Goal: Information Seeking & Learning: Learn about a topic

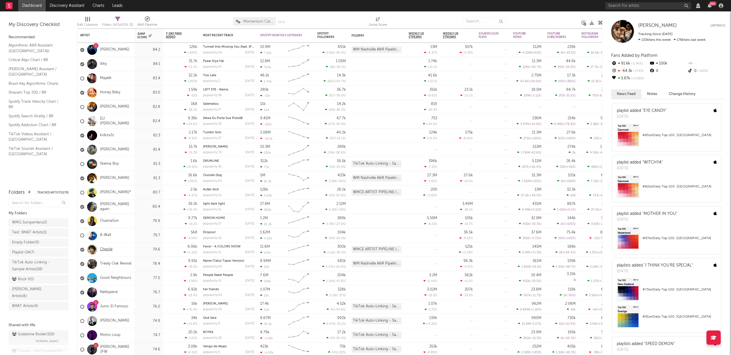
click at [105, 250] on link "Chezile" at bounding box center [106, 249] width 13 height 5
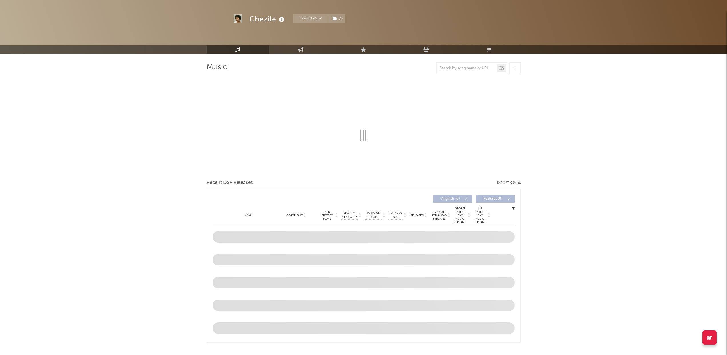
scroll to position [70, 0]
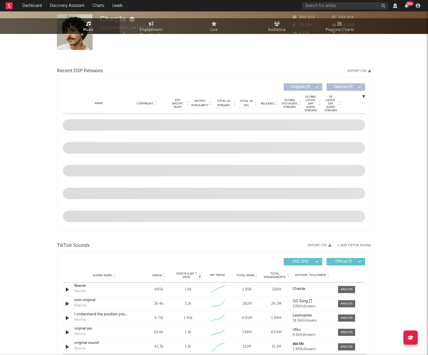
select select "View all"
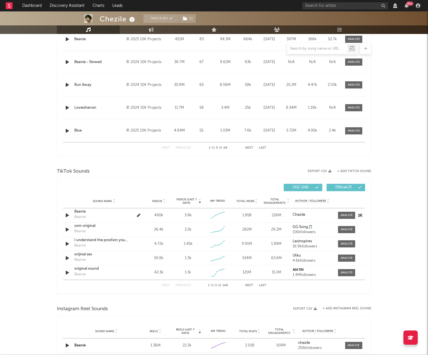
select select "View all"
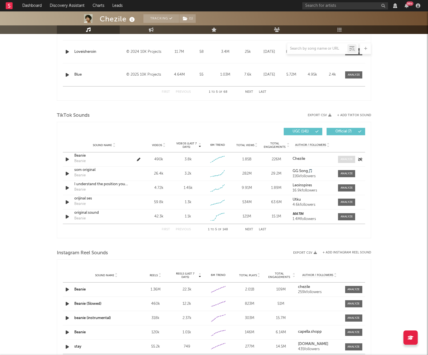
scroll to position [274, 0]
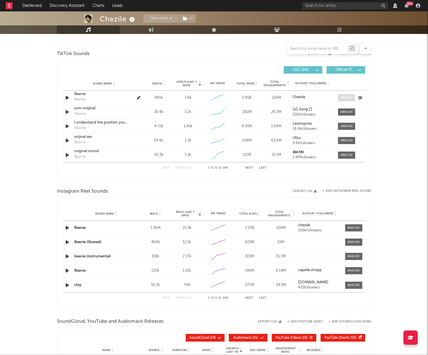
select select "6m"
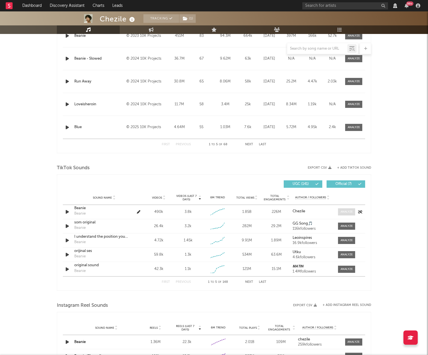
click at [341, 214] on div at bounding box center [346, 212] width 12 height 4
select select "View all"
select select "6m"
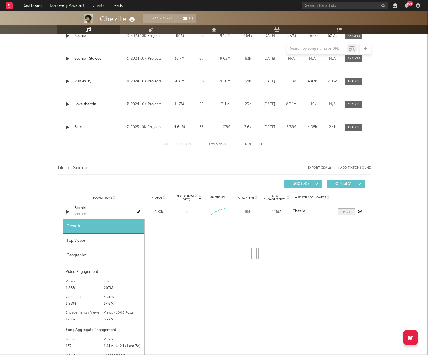
click at [345, 212] on span at bounding box center [346, 211] width 17 height 7
select select "View all"
select select "6m"
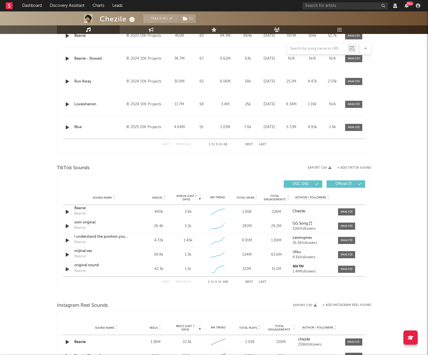
scroll to position [198, 0]
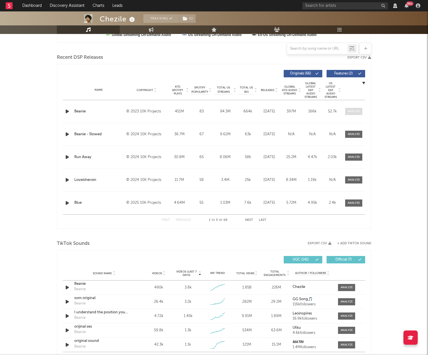
click at [352, 113] on div at bounding box center [354, 111] width 12 height 4
select select "View all"
select select "6m"
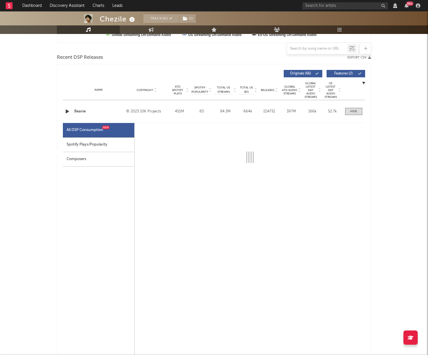
select select "6m"
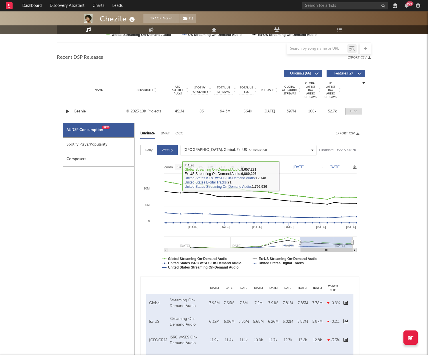
click at [83, 145] on div "Spotify Plays/Popularity" at bounding box center [98, 145] width 71 height 15
select select "6m"
select select "1w"
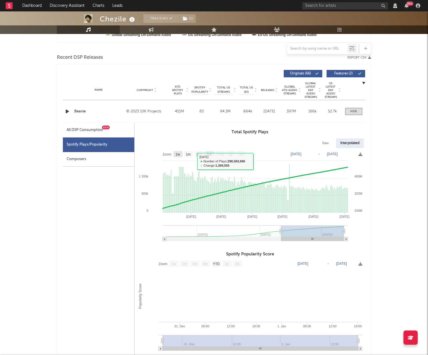
click at [179, 157] on text "1w" at bounding box center [178, 155] width 5 height 4
select select "1w"
type input "[DATE]"
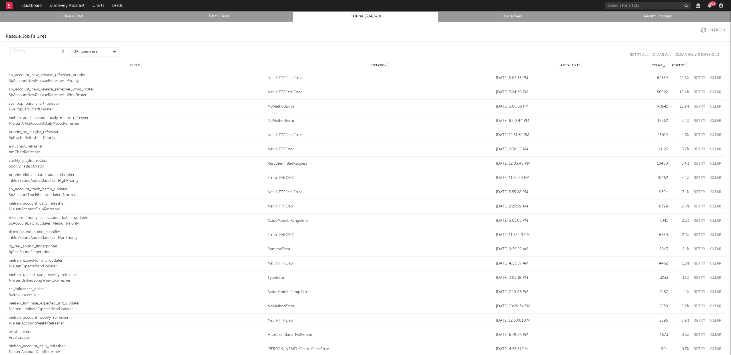
click at [61, 14] on link "Queue Stats" at bounding box center [73, 16] width 140 height 7
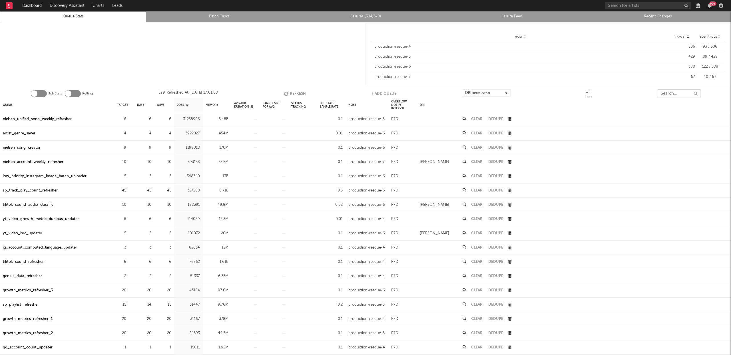
click at [671, 94] on input "text" at bounding box center [679, 93] width 43 height 9
click at [667, 95] on input "text" at bounding box center [679, 93] width 43 height 9
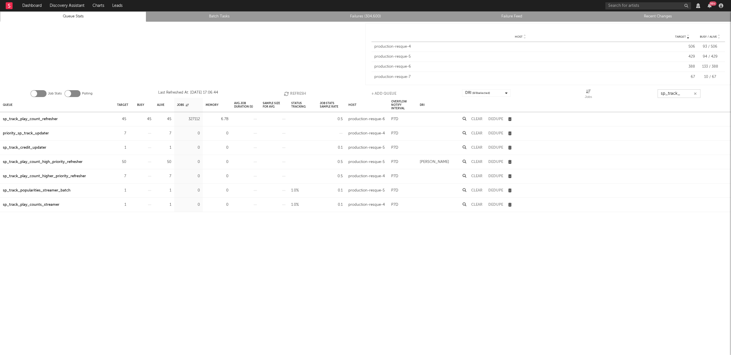
type input "sp_track_"
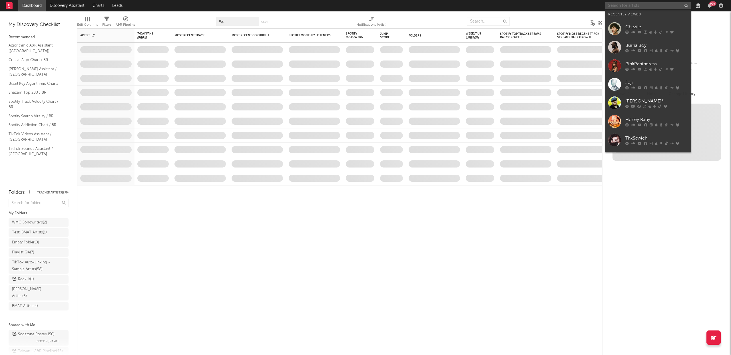
click at [632, 4] on input "text" at bounding box center [648, 5] width 86 height 7
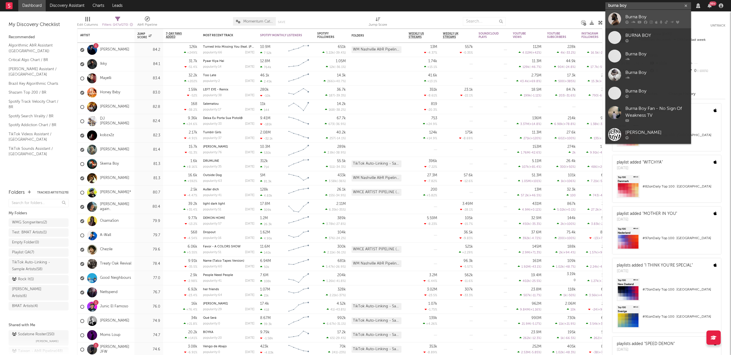
type input "burna boy"
click at [632, 20] on div "Burna Boy" at bounding box center [656, 17] width 63 height 7
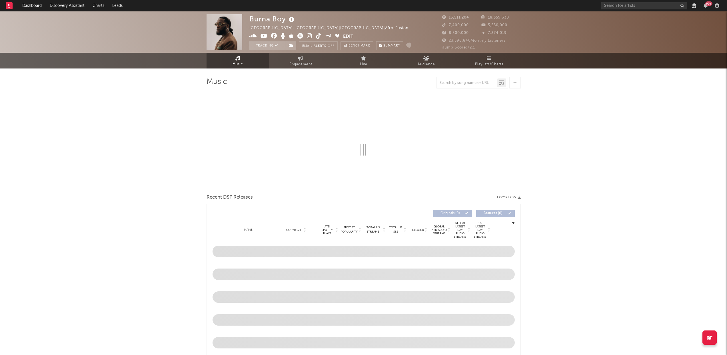
select select "View all"
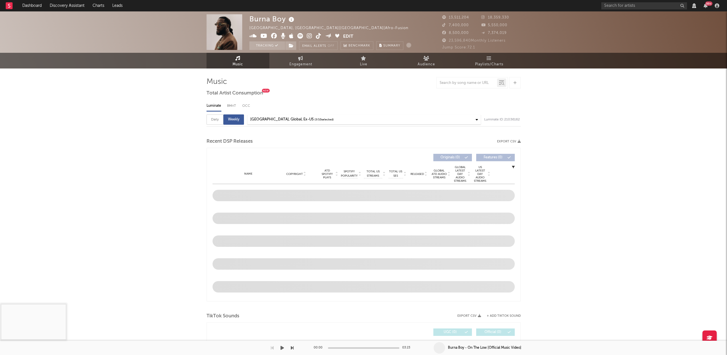
select select "6m"
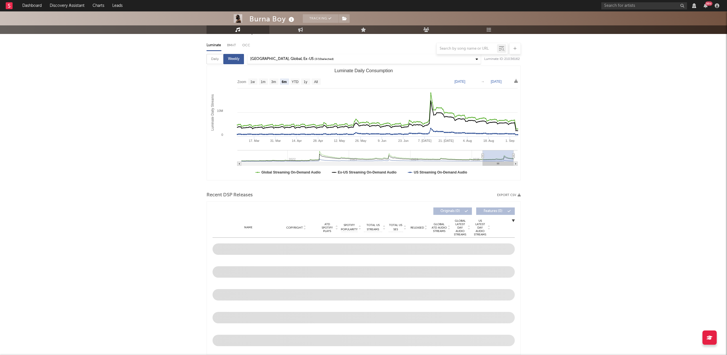
scroll to position [89, 0]
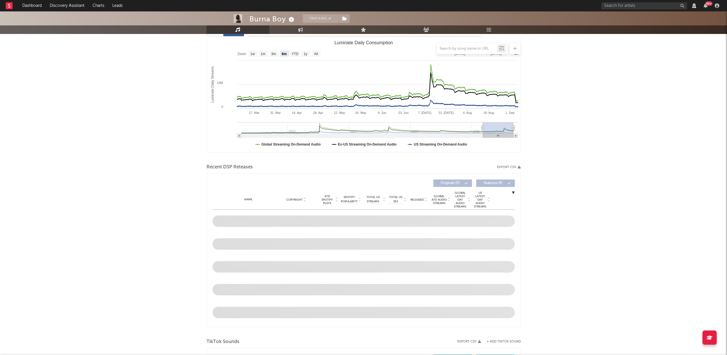
select select "View all"
select select "6m"
select select "View all"
select select "6m"
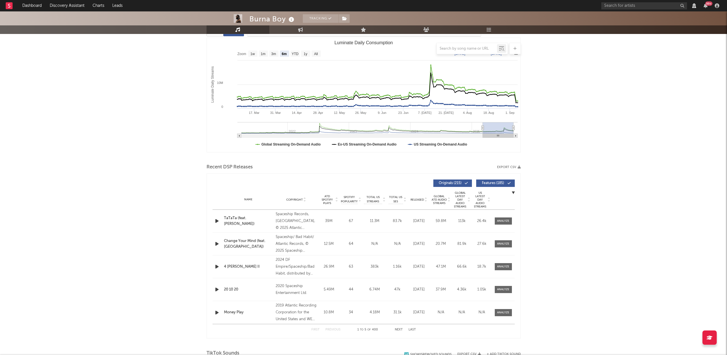
scroll to position [0, 0]
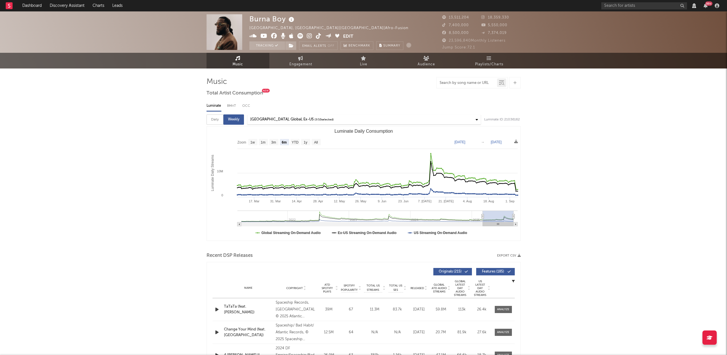
click at [449, 83] on input "text" at bounding box center [467, 83] width 60 height 5
type input "last last"
select select "View all"
select select "6m"
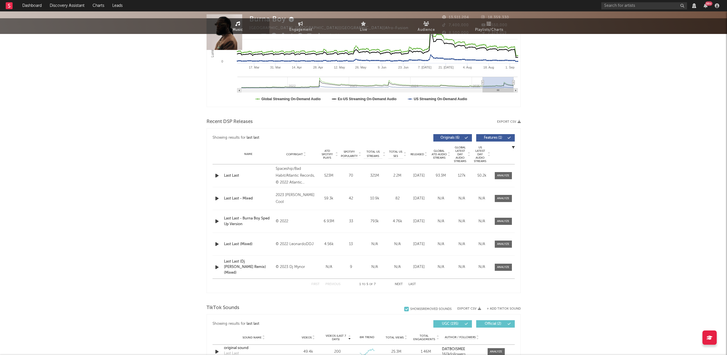
select select "View all"
select select "6m"
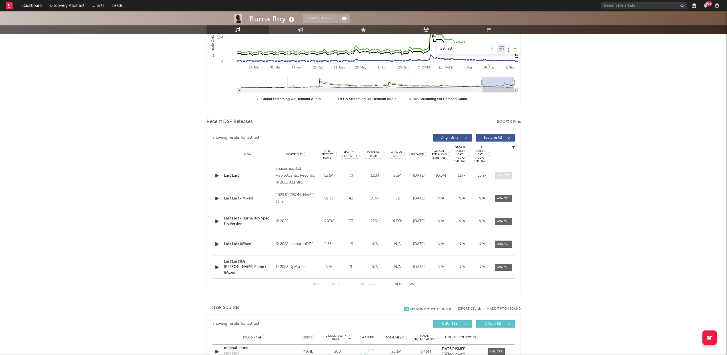
type input "last last"
click at [501, 176] on div at bounding box center [503, 176] width 12 height 4
select select "View all"
select select "6m"
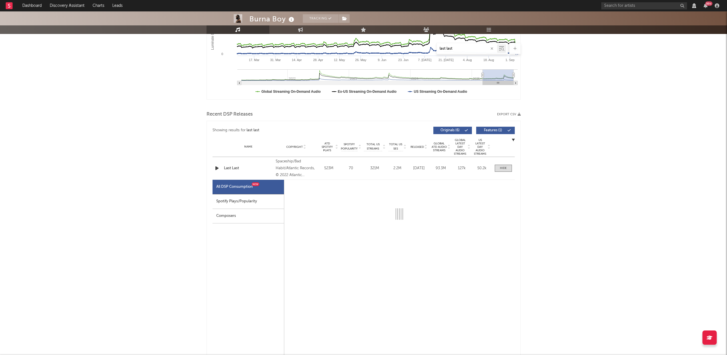
scroll to position [161, 0]
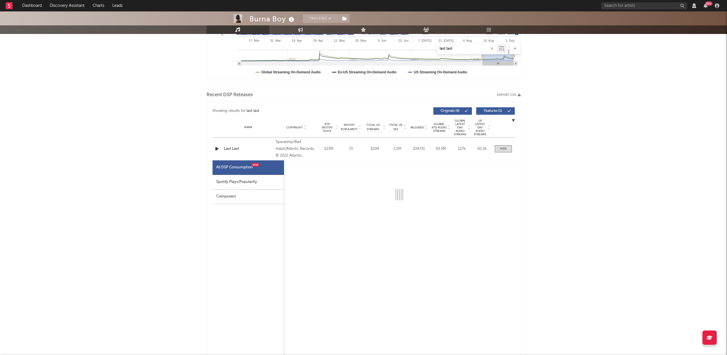
click at [252, 178] on div "Spotify Plays/Popularity" at bounding box center [247, 182] width 71 height 15
select select "6m"
select select "1w"
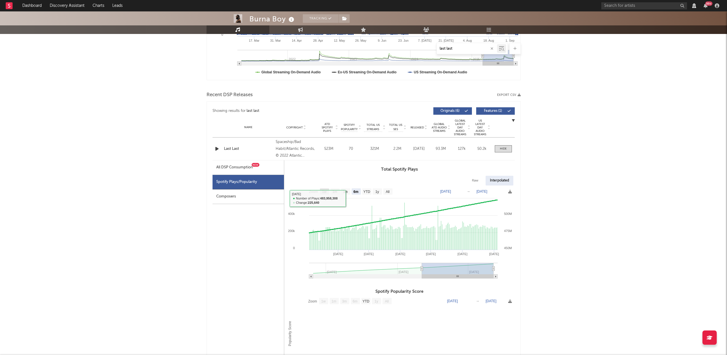
click at [320, 190] on rect at bounding box center [324, 191] width 9 height 6
select select "1w"
type input "2025-08-29"
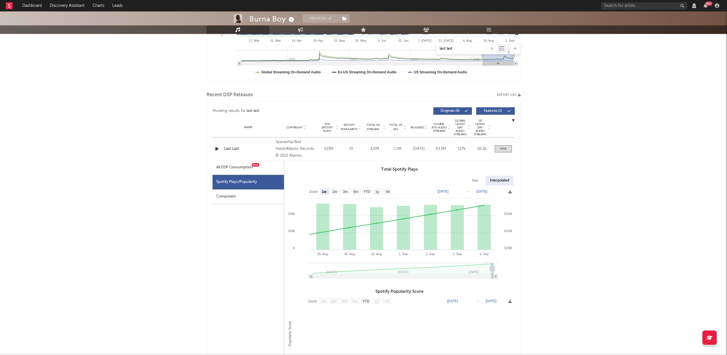
click at [477, 180] on div "Raw" at bounding box center [475, 181] width 15 height 10
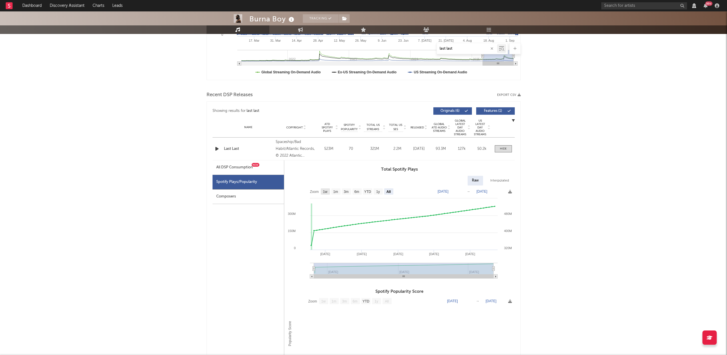
click at [325, 190] on text "1w" at bounding box center [325, 192] width 5 height 4
select select "1w"
type input "2025-08-29"
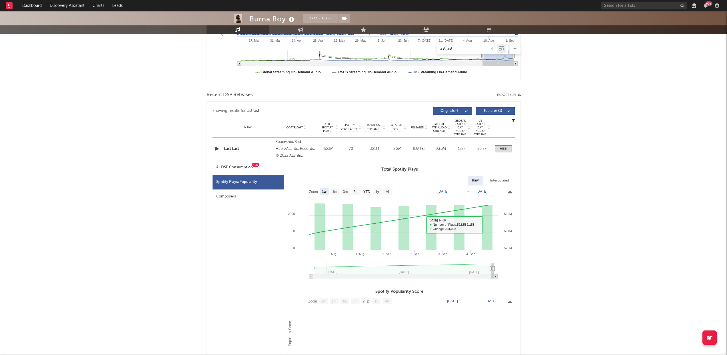
click at [497, 178] on div "Interpolated" at bounding box center [499, 181] width 27 height 10
select select "1w"
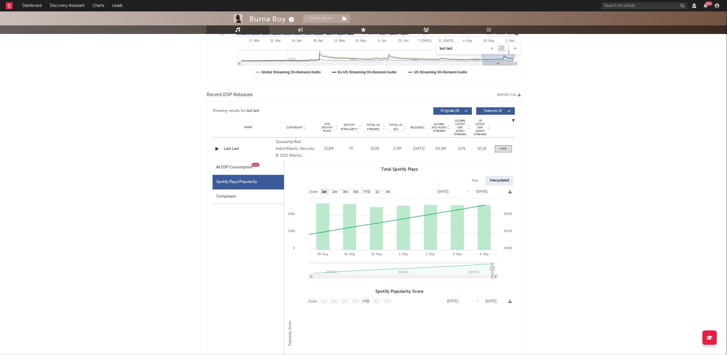
click at [226, 166] on div "All DSP Consumption New" at bounding box center [234, 167] width 37 height 7
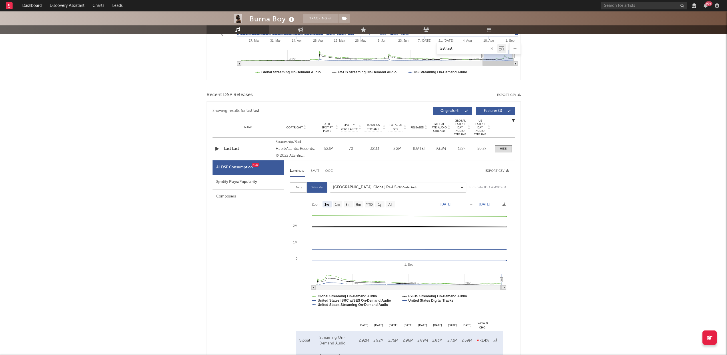
select select "1w"
click at [246, 181] on div "Spotify Plays/Popularity" at bounding box center [247, 182] width 71 height 15
select select "1w"
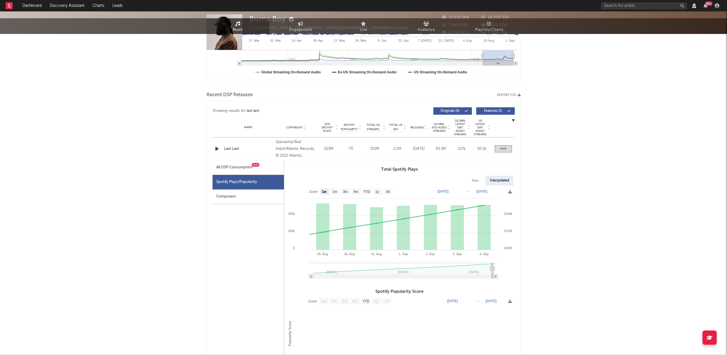
scroll to position [0, 0]
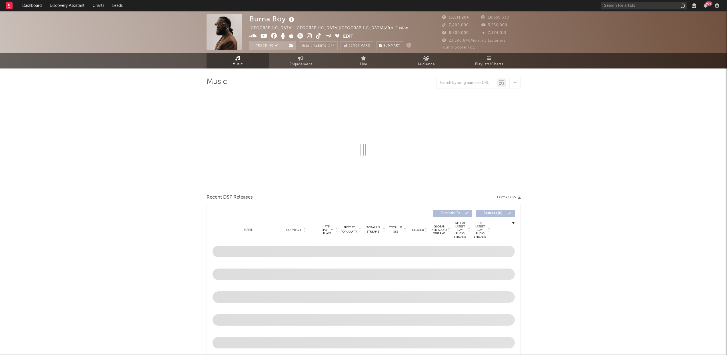
select select "View all"
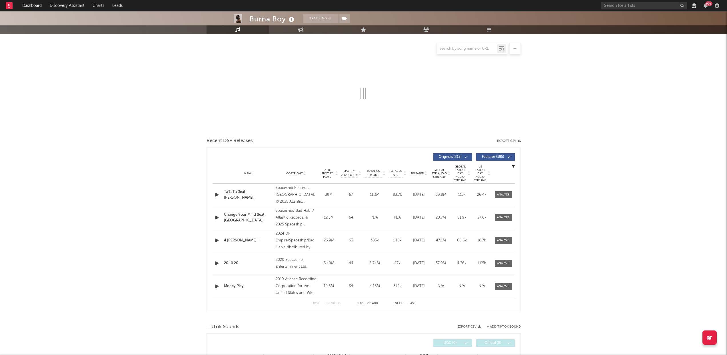
scroll to position [152, 0]
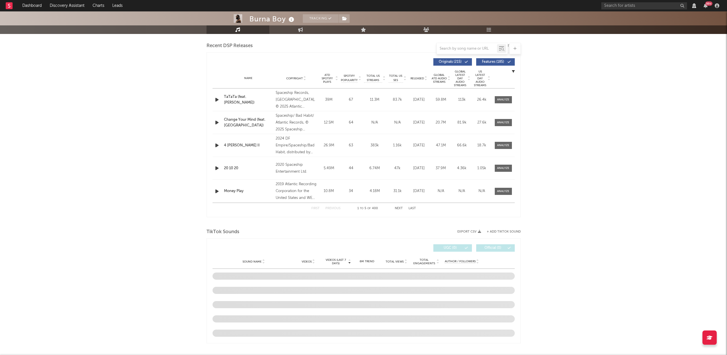
select select "View all"
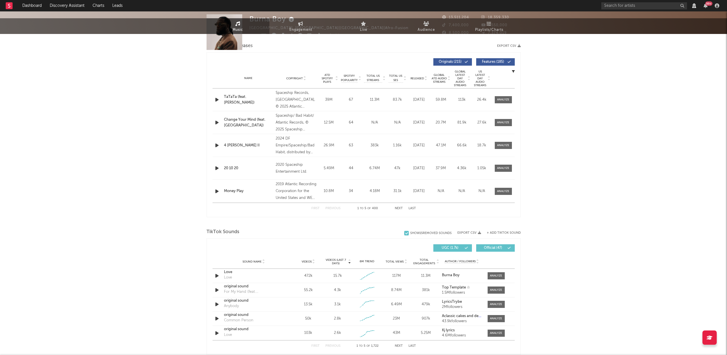
scroll to position [0, 0]
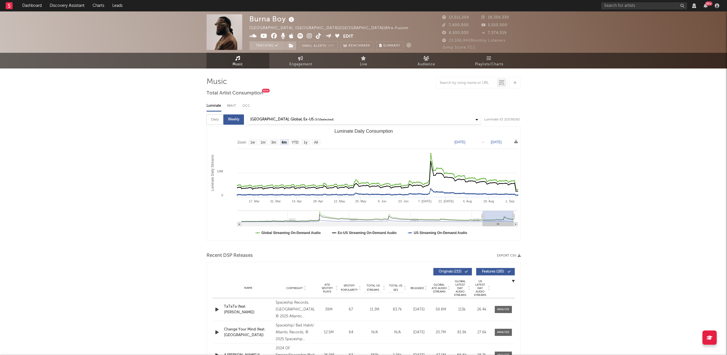
select select "View all"
select select "6m"
click at [450, 83] on input "text" at bounding box center [467, 83] width 60 height 5
type input "last"
select select "View all"
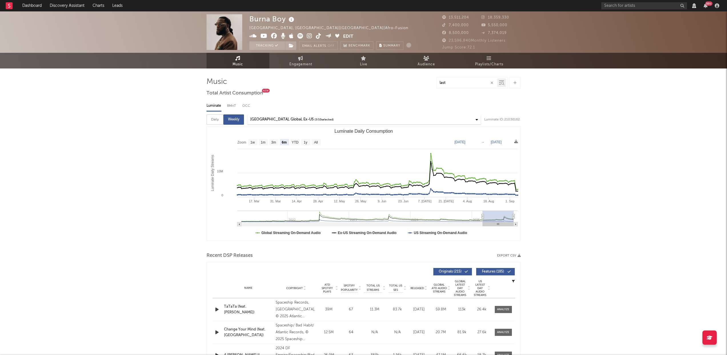
select select "6m"
select select "View all"
select select "6m"
type input "last last"
select select "View all"
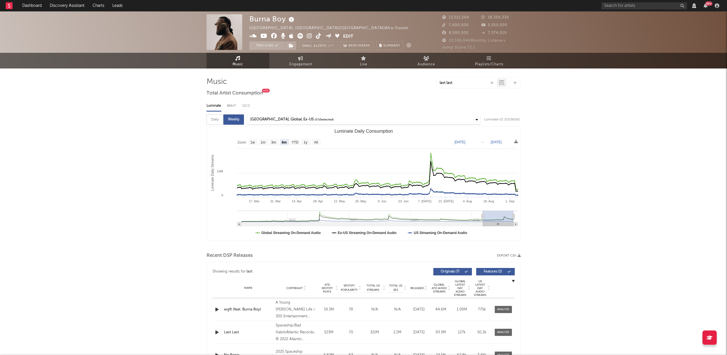
select select "6m"
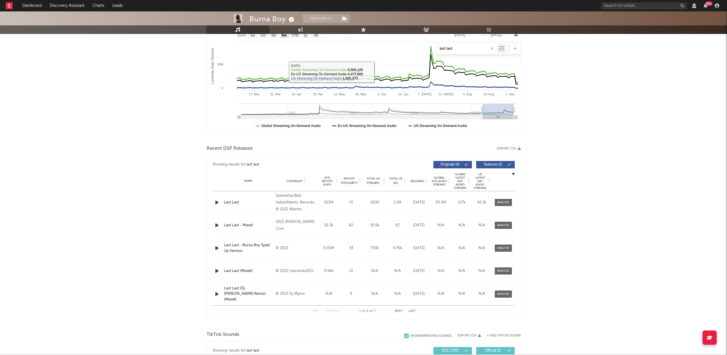
scroll to position [139, 0]
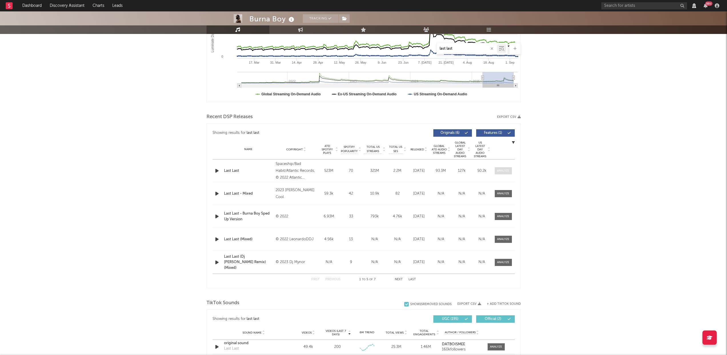
type input "last last"
click at [506, 169] on div at bounding box center [503, 171] width 12 height 4
select select "View all"
select select "6m"
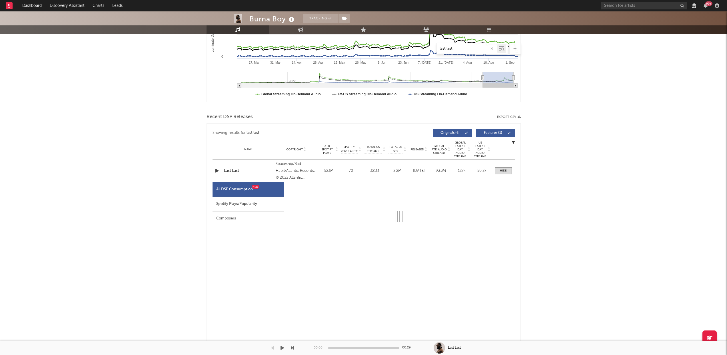
select select "6m"
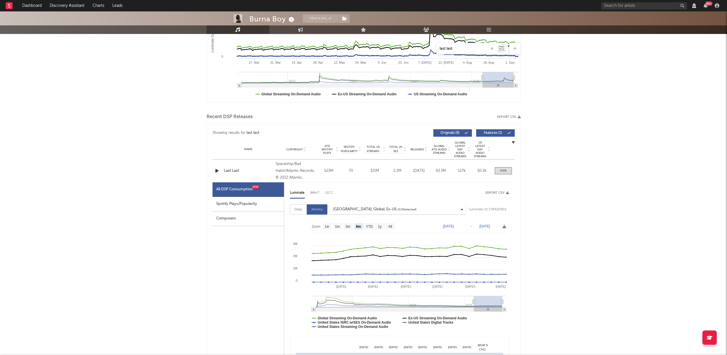
click at [252, 204] on div "Spotify Plays/Popularity" at bounding box center [247, 204] width 71 height 15
select select "6m"
select select "1w"
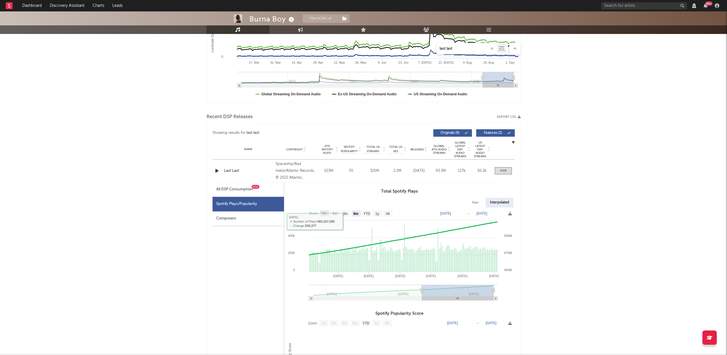
click at [327, 216] on rect at bounding box center [324, 213] width 9 height 6
select select "1w"
type input "2025-08-29"
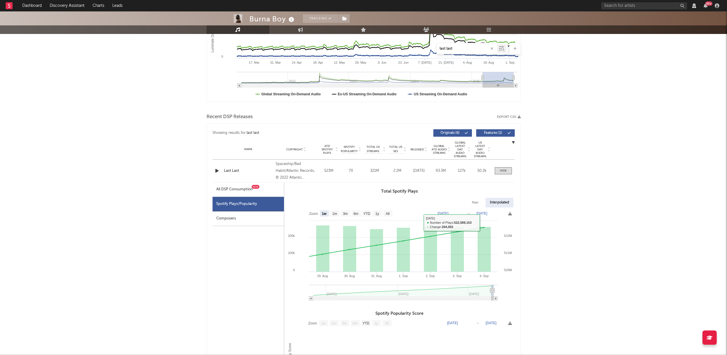
click at [475, 202] on div "Raw" at bounding box center [475, 203] width 15 height 10
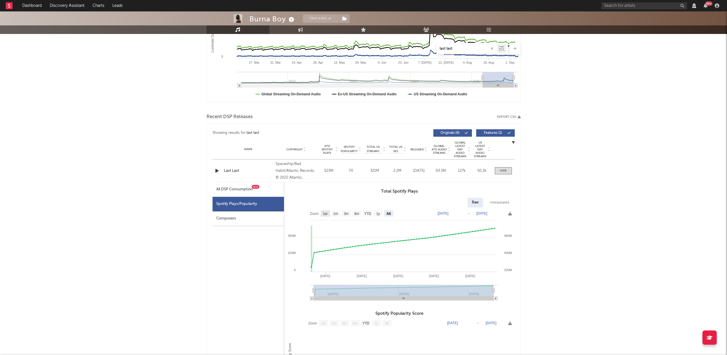
click at [327, 214] on text "1w" at bounding box center [325, 214] width 5 height 4
select select "1w"
type input "2025-08-29"
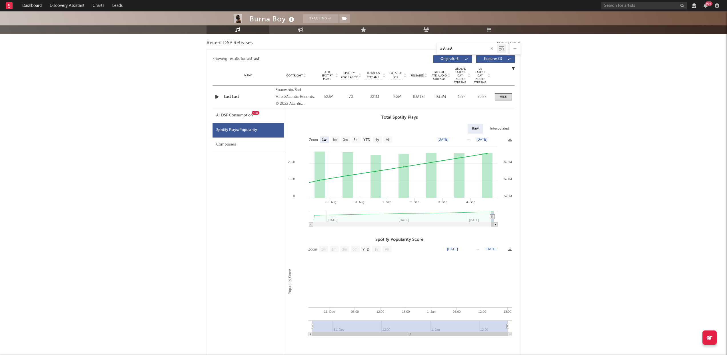
scroll to position [151, 0]
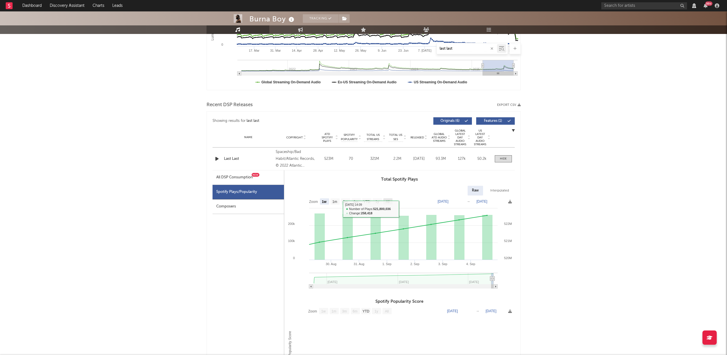
click at [392, 199] on rect at bounding box center [387, 201] width 9 height 6
select select "All"
type input "2024-05-27"
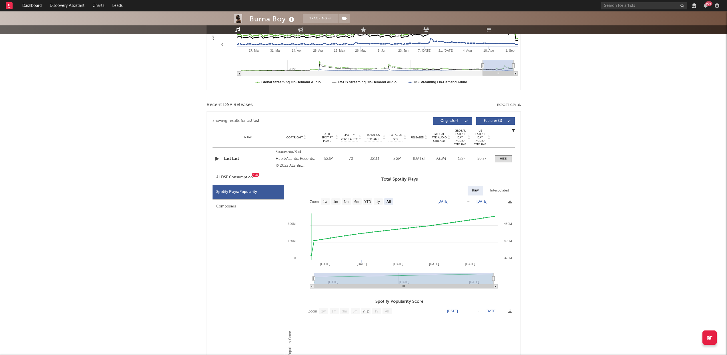
scroll to position [0, 0]
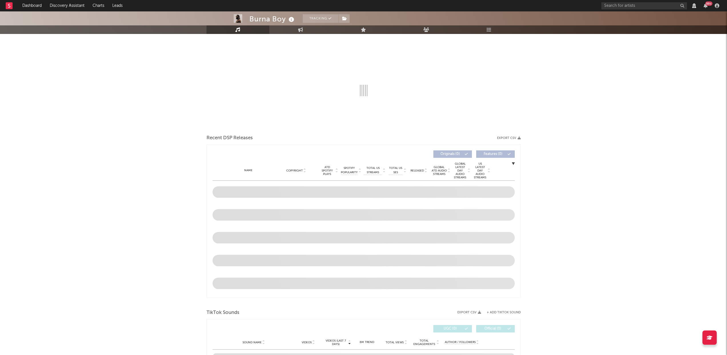
select select "View all"
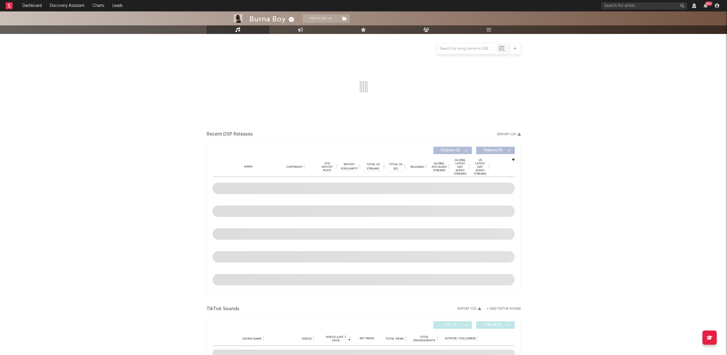
select select "View all"
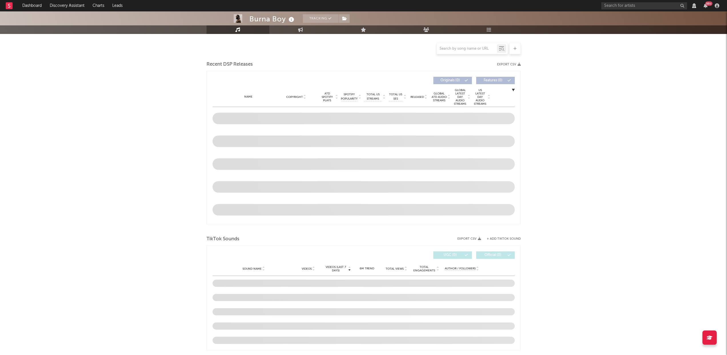
scroll to position [196, 0]
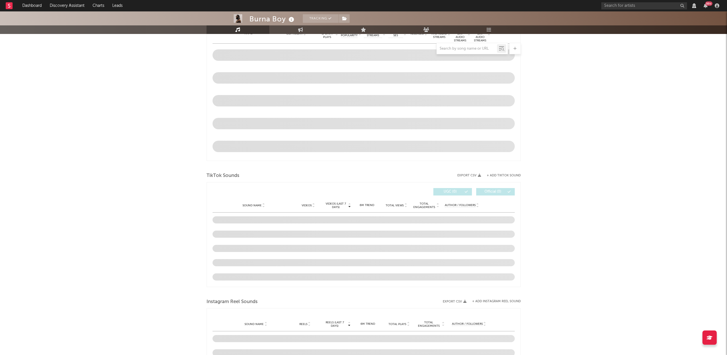
select select "View all"
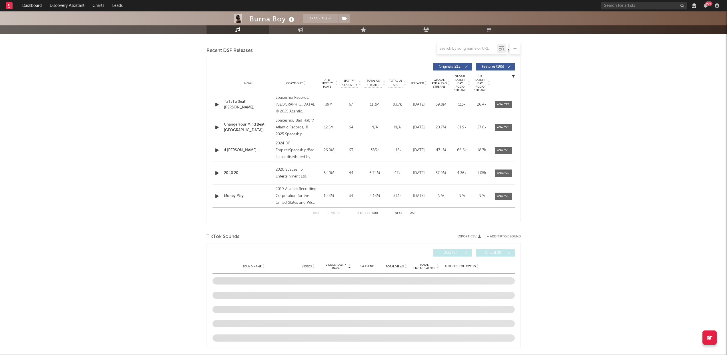
scroll to position [143, 0]
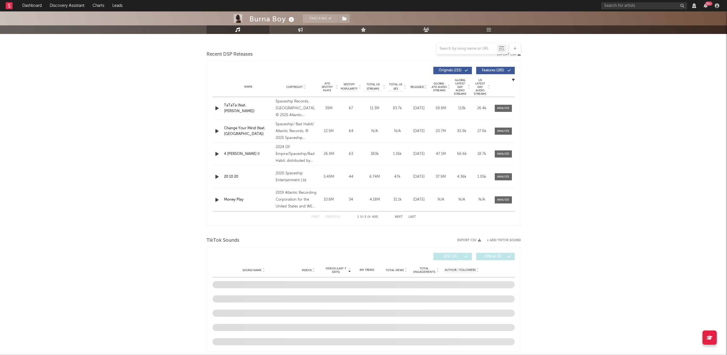
select select "View all"
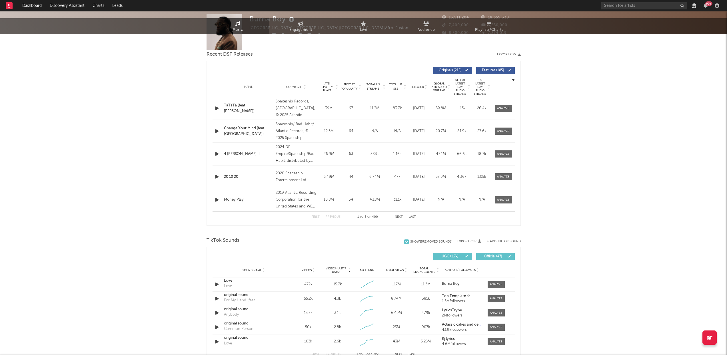
scroll to position [0, 0]
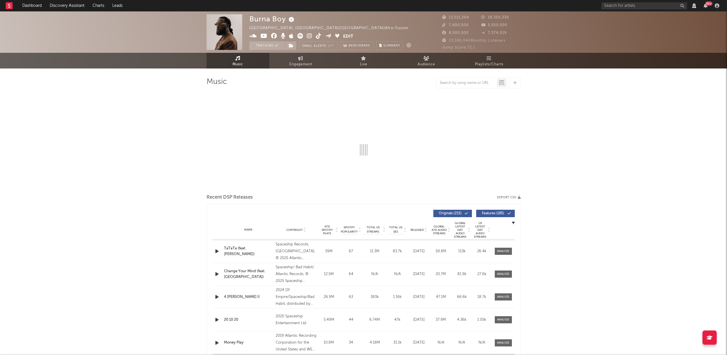
select select "6m"
select select "View all"
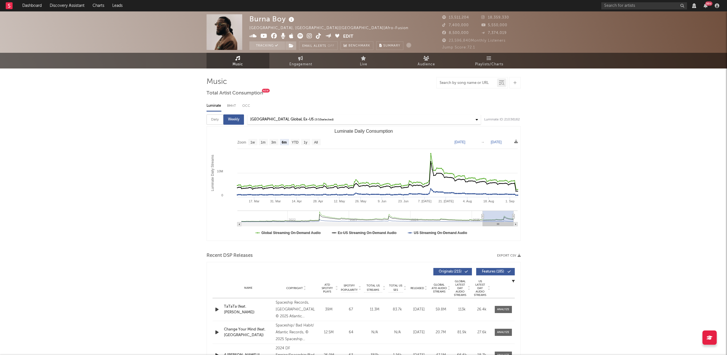
click at [457, 83] on input "text" at bounding box center [467, 83] width 60 height 5
type input "last la"
select select "View all"
select select "6m"
type input "last last"
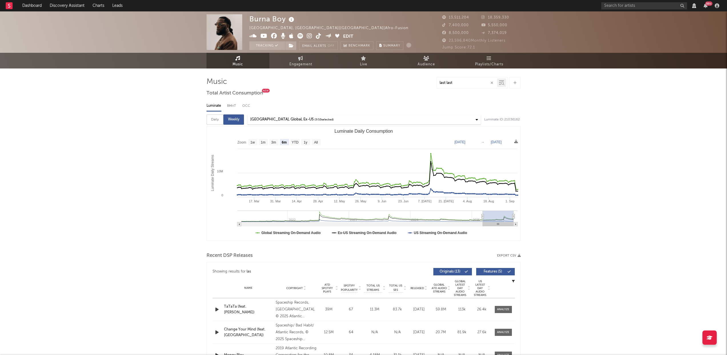
select select "View all"
select select "6m"
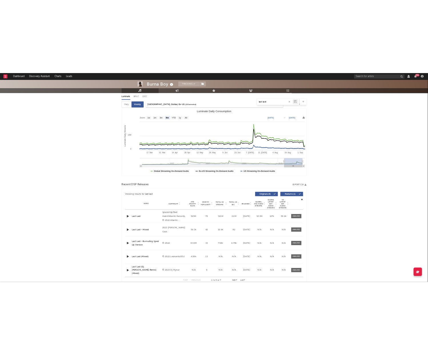
scroll to position [98, 0]
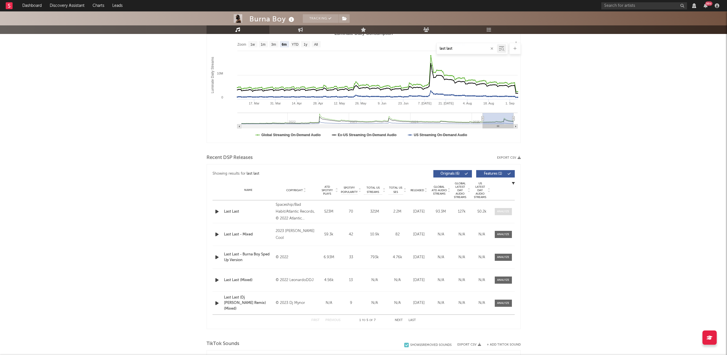
type input "last last"
click at [507, 209] on span at bounding box center [503, 211] width 17 height 7
select select "View all"
select select "6m"
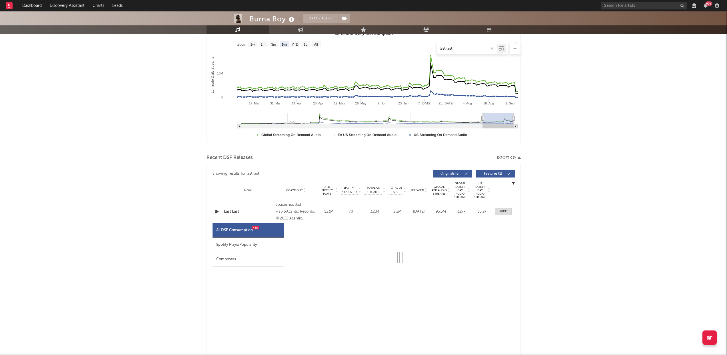
click at [268, 246] on div "Spotify Plays/Popularity" at bounding box center [247, 245] width 71 height 15
select select "6m"
select select "1w"
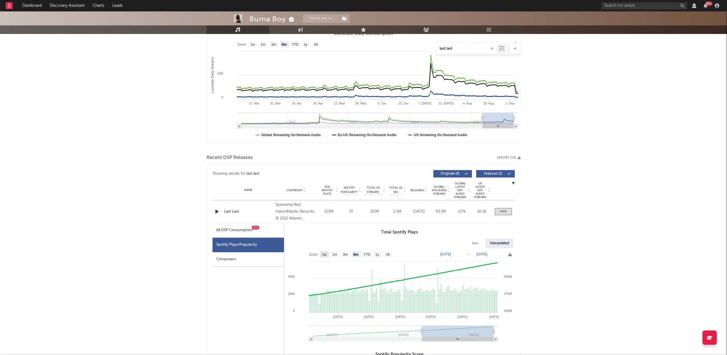
click at [324, 256] on rect at bounding box center [324, 254] width 9 height 6
select select "1w"
type input "2025-08-29"
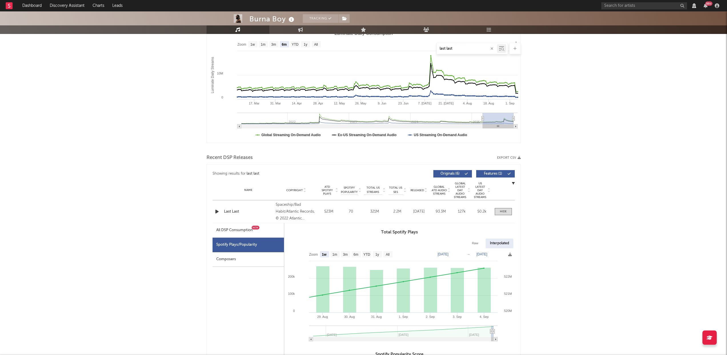
click at [475, 243] on div "Raw" at bounding box center [475, 244] width 15 height 10
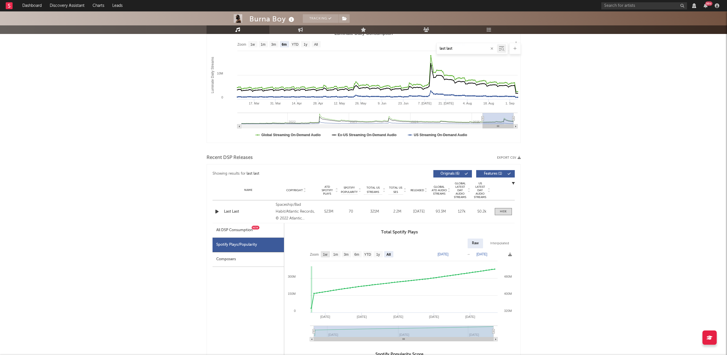
click at [327, 254] on text "1w" at bounding box center [325, 255] width 5 height 4
select select "1w"
type input "2025-08-29"
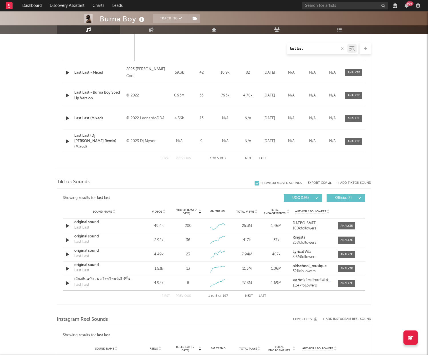
scroll to position [460, 0]
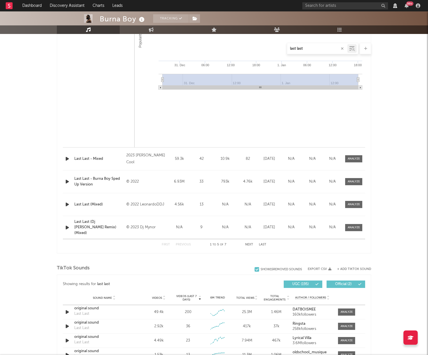
click at [250, 245] on button "Next" at bounding box center [249, 244] width 8 height 3
select select "View all"
select select "6m"
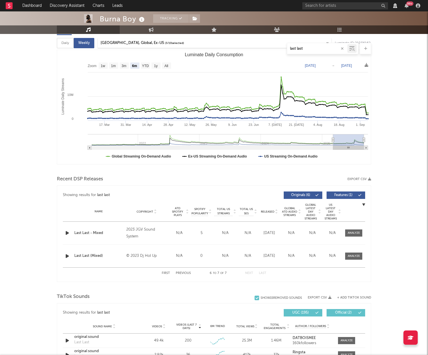
scroll to position [0, 0]
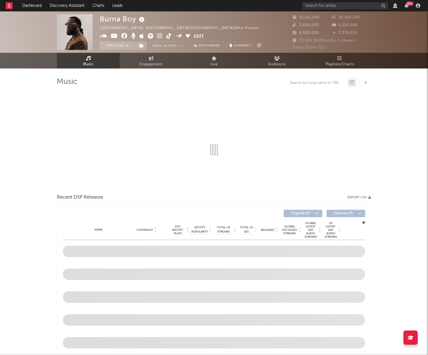
select select "View all"
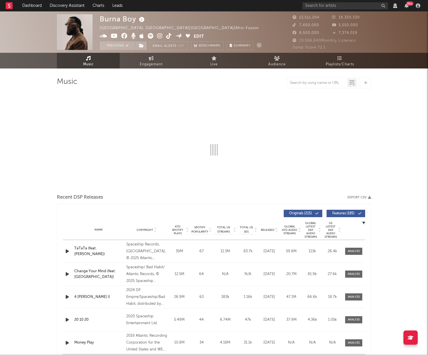
select select "6m"
select select "View all"
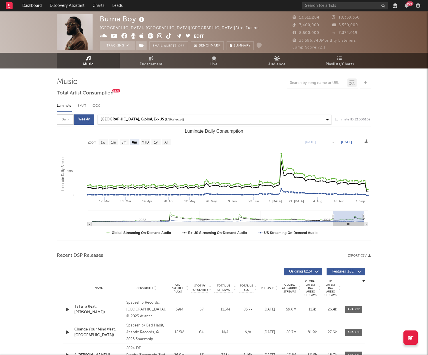
click at [317, 80] on div at bounding box center [317, 82] width 60 height 7
click at [308, 85] on div at bounding box center [317, 82] width 60 height 7
click at [307, 83] on input "text" at bounding box center [317, 83] width 60 height 5
type input "last last"
select select "View all"
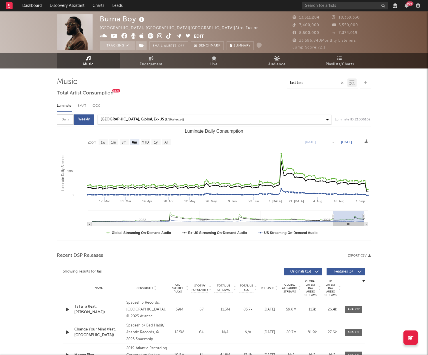
select select "6m"
type input "last last"
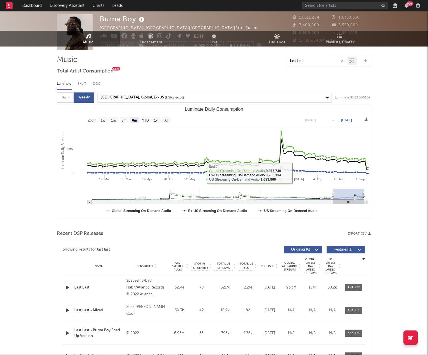
scroll to position [75, 0]
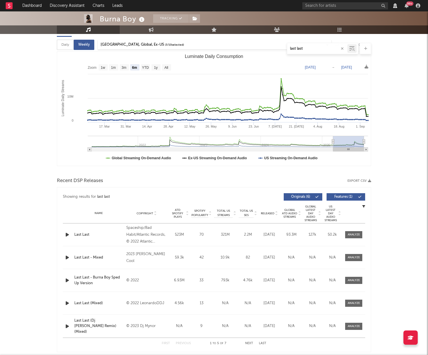
click at [92, 235] on div "Last Last" at bounding box center [98, 235] width 49 height 6
click at [357, 235] on div at bounding box center [354, 235] width 12 height 4
select select "View all"
select select "6m"
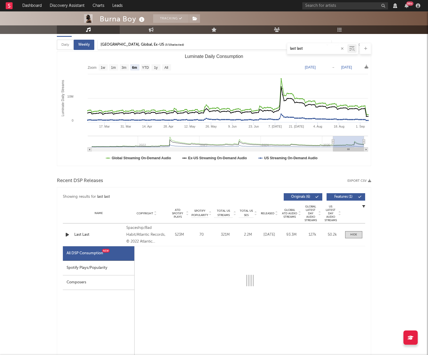
select select "6m"
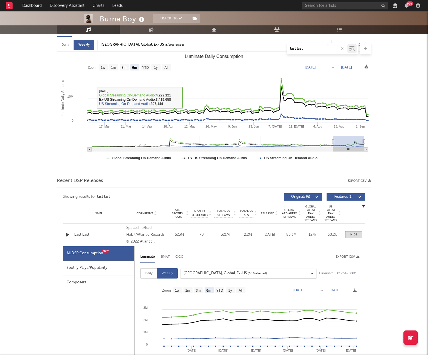
scroll to position [0, 0]
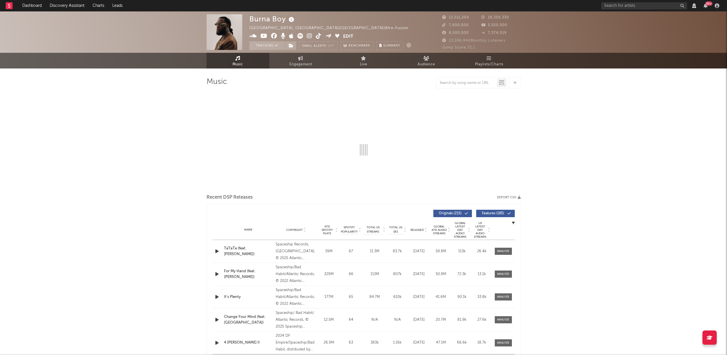
select select "View all"
select select "6m"
select select "View all"
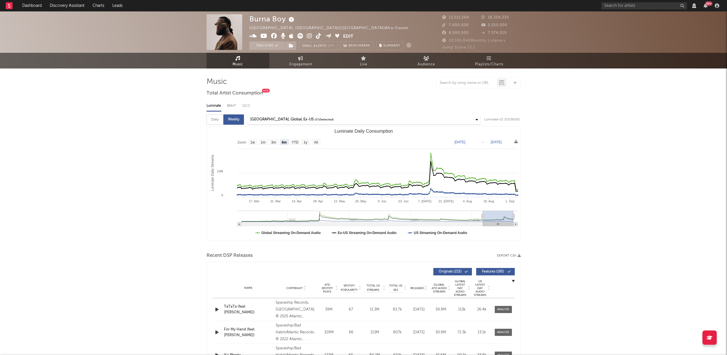
select select "View all"
select select "6m"
click at [450, 82] on input "text" at bounding box center [467, 83] width 60 height 5
type input "las"
select select "View all"
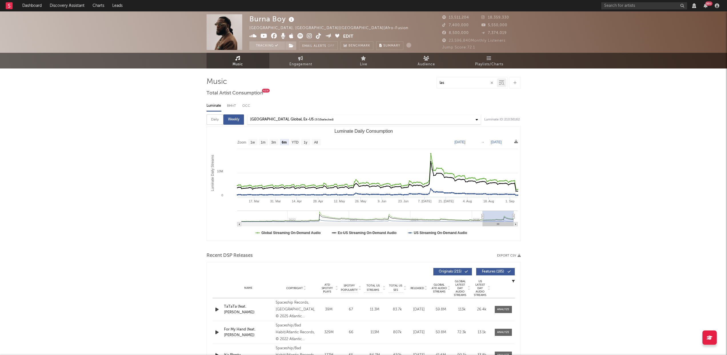
select select "6m"
type input "last la"
select select "View all"
select select "6m"
type input "last last"
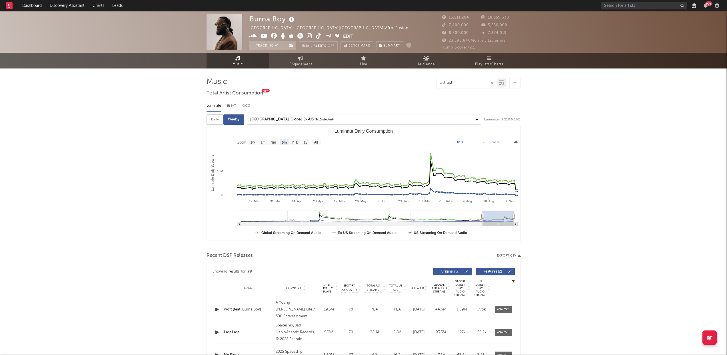
select select "View all"
select select "6m"
type input "last last"
click at [502, 307] on span at bounding box center [503, 309] width 17 height 7
select select "View all"
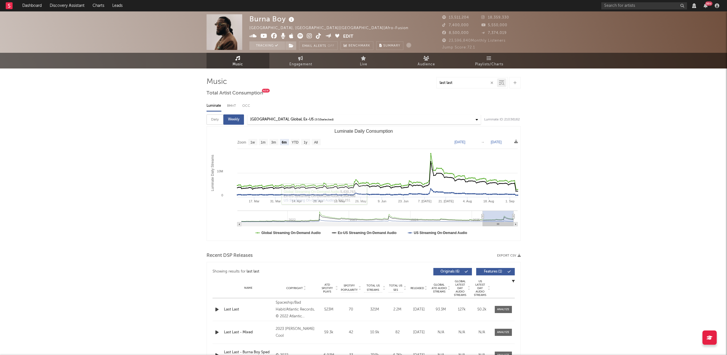
select select "6m"
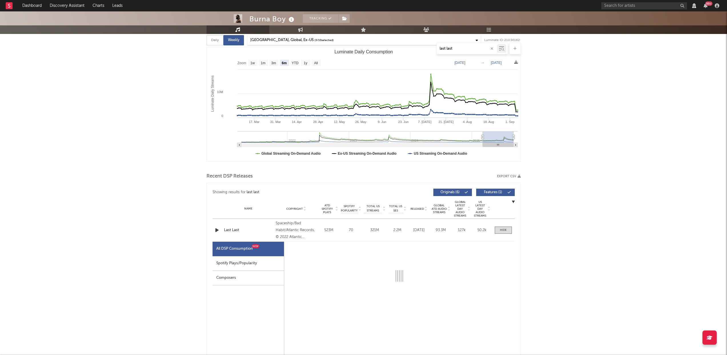
scroll to position [83, 0]
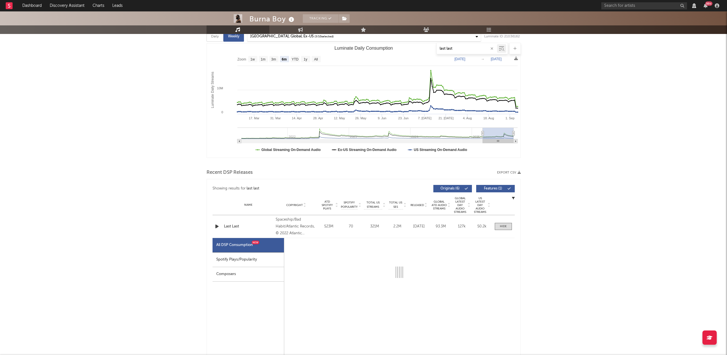
click at [240, 261] on div "Spotify Plays/Popularity" at bounding box center [247, 260] width 71 height 15
select select "6m"
select select "1w"
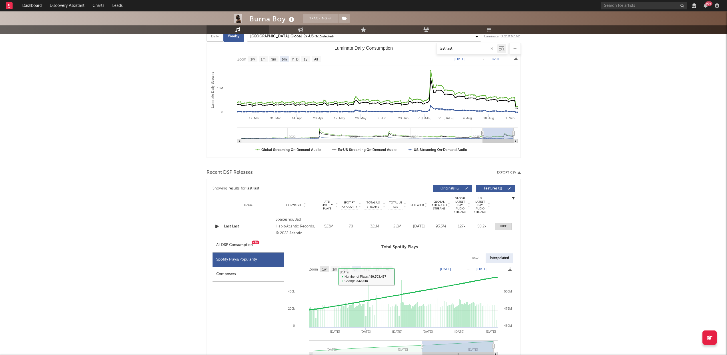
click at [325, 270] on text "1w" at bounding box center [324, 270] width 5 height 4
select select "1w"
type input "2025-09-01"
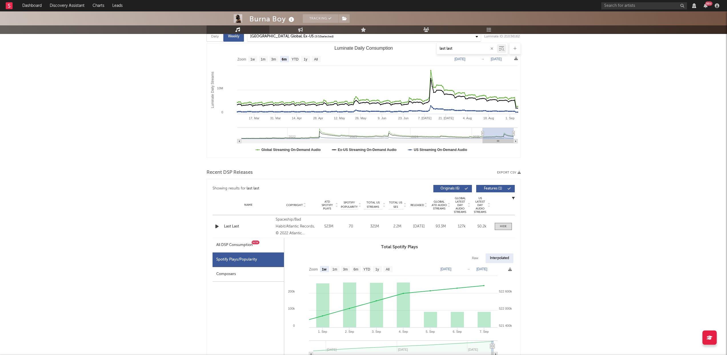
click at [229, 226] on div "Last Last" at bounding box center [248, 227] width 49 height 6
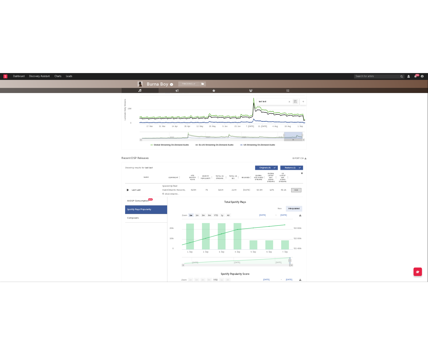
scroll to position [143, 0]
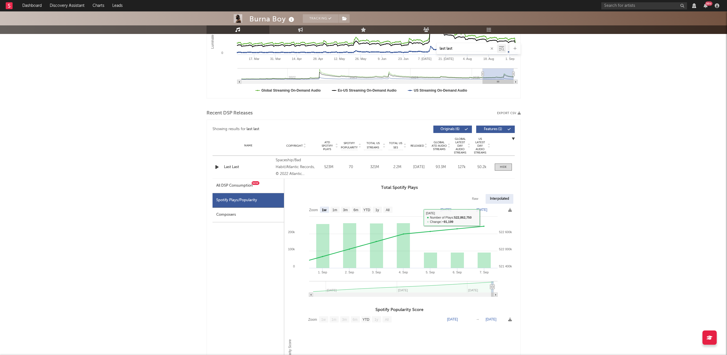
click at [473, 199] on div "Raw" at bounding box center [475, 199] width 15 height 10
select select "1w"
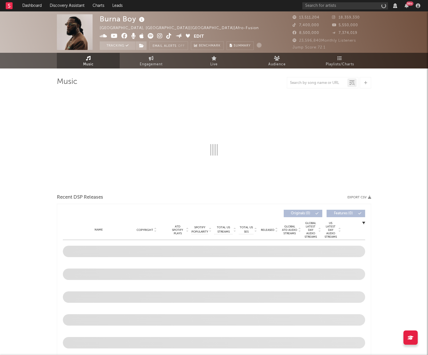
select select "View all"
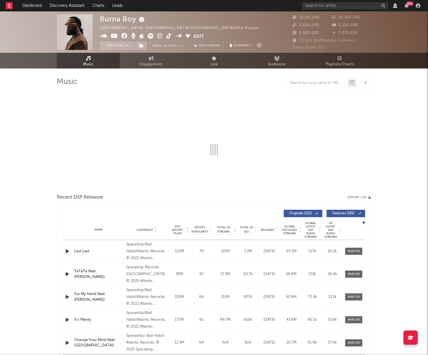
select select "View all"
select select "6m"
select select "View all"
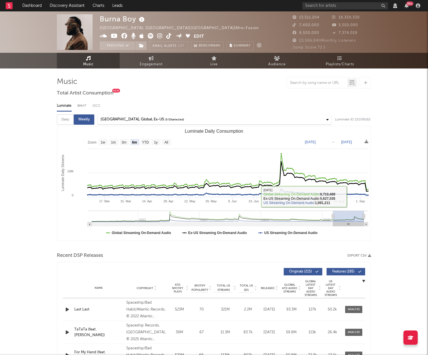
scroll to position [24, 0]
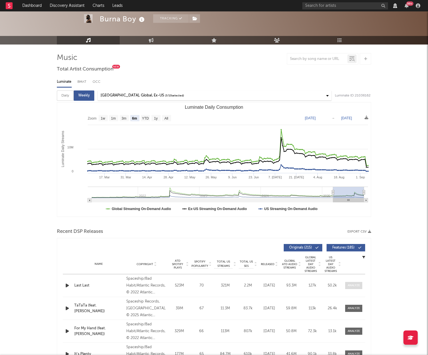
click at [354, 285] on div at bounding box center [354, 286] width 12 height 4
select select "View all"
select select "6m"
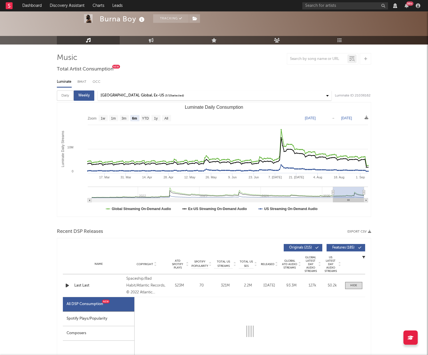
select select "6m"
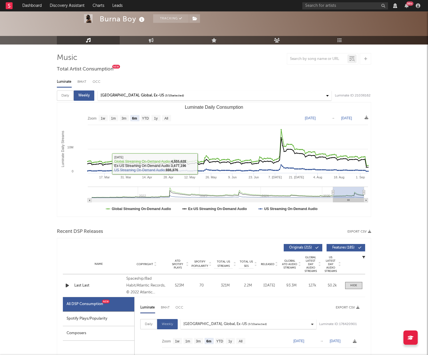
click at [84, 285] on div "Last Last" at bounding box center [98, 286] width 49 height 6
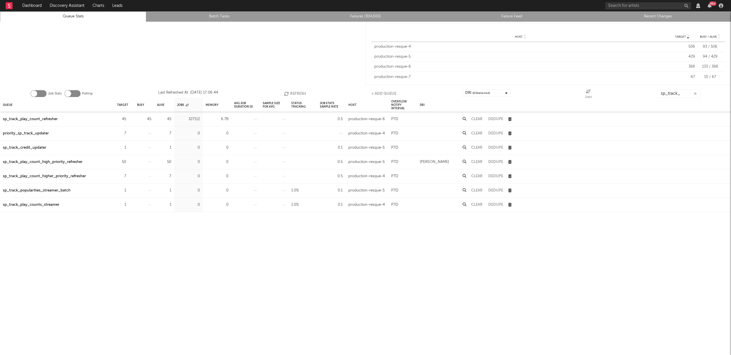
click at [680, 92] on input "sp_track_" at bounding box center [679, 93] width 43 height 9
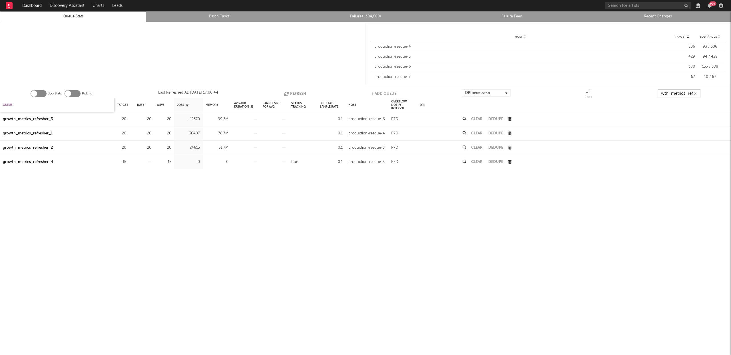
type input "growth_metrics_ref"
click at [5, 104] on div "Queue" at bounding box center [8, 105] width 10 height 12
click at [5, 104] on div "Queue" at bounding box center [10, 105] width 14 height 12
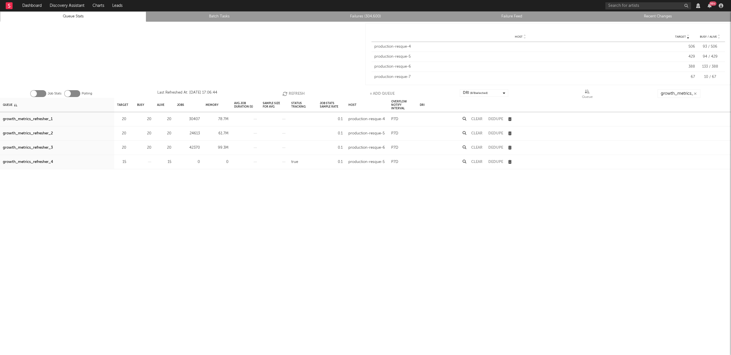
click at [39, 118] on div "growth_metrics_refresher_1" at bounding box center [28, 119] width 50 height 7
click at [39, 134] on div "growth_metrics_refresher_2" at bounding box center [28, 133] width 50 height 7
click at [40, 149] on div "growth_metrics_refresher_3" at bounding box center [28, 148] width 50 height 7
click at [696, 93] on icon "button" at bounding box center [695, 94] width 3 height 4
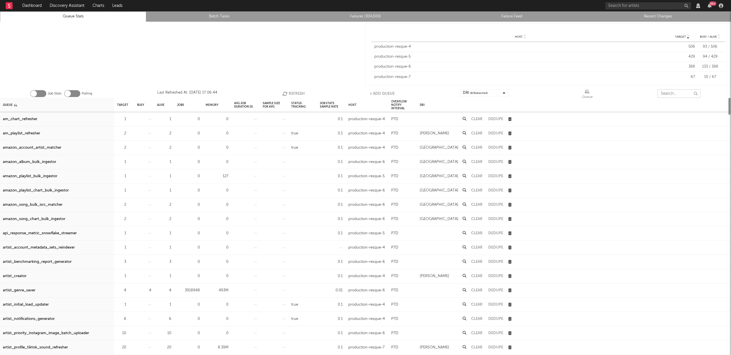
click at [677, 94] on input "text" at bounding box center [679, 93] width 43 height 9
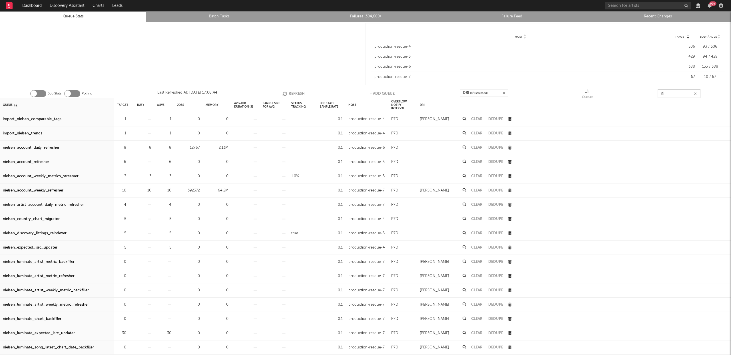
type input "n"
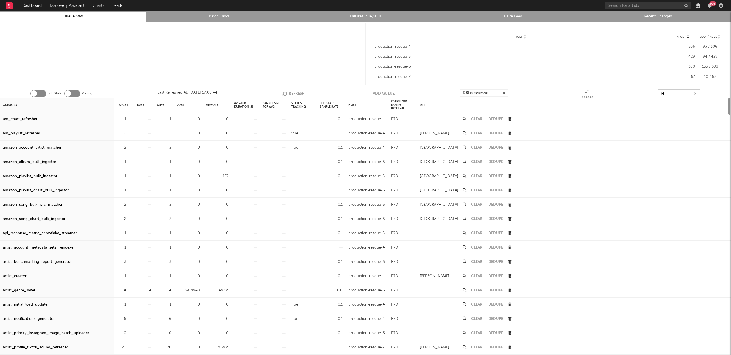
type input "r"
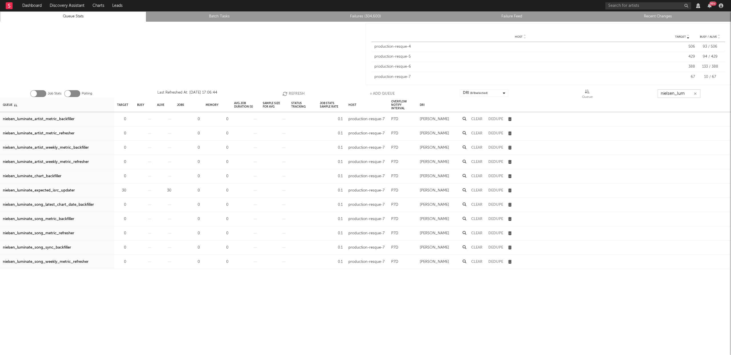
type input "nielsen_lumi"
click at [697, 94] on icon "button" at bounding box center [695, 94] width 3 height 4
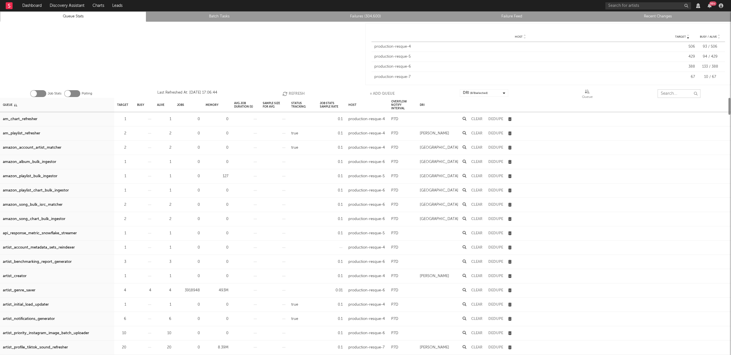
click at [683, 94] on input "text" at bounding box center [679, 93] width 43 height 9
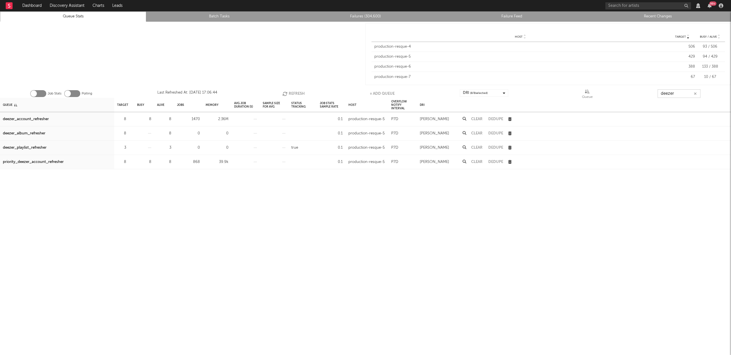
type input "deezer"
click at [34, 121] on div "deezer_account_refresher" at bounding box center [26, 119] width 46 height 7
click at [37, 162] on div "priority_deezer_account_refresher" at bounding box center [33, 162] width 61 height 7
click at [698, 93] on input "deezer" at bounding box center [679, 93] width 43 height 9
click at [695, 93] on icon "button" at bounding box center [695, 94] width 3 height 4
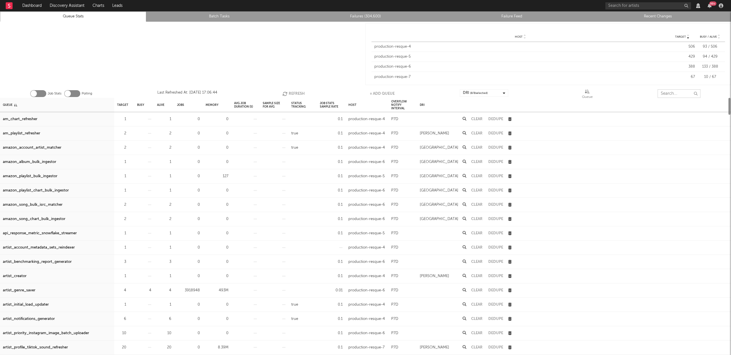
click at [679, 94] on input "text" at bounding box center [679, 93] width 43 height 9
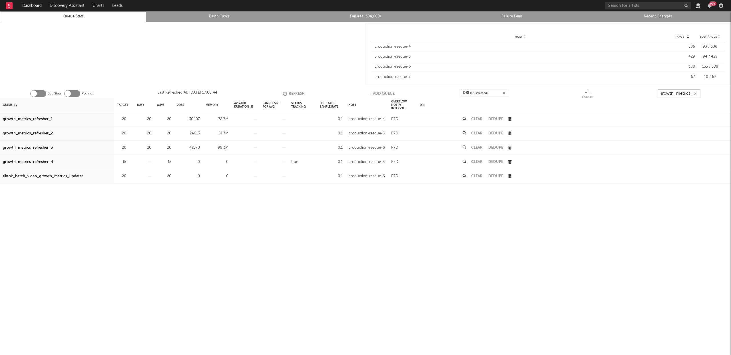
scroll to position [0, 5]
type input "growth_metrics_re"
